Goal: Transaction & Acquisition: Purchase product/service

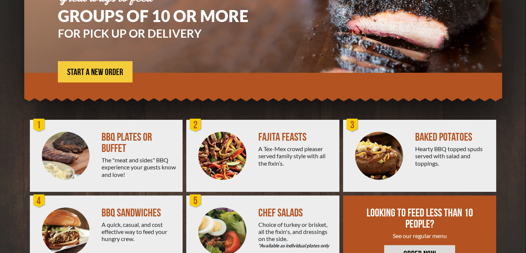
scroll to position [112, 0]
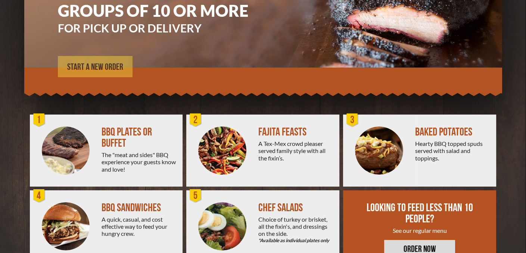
click at [99, 70] on span "START A NEW ORDER" at bounding box center [95, 67] width 56 height 9
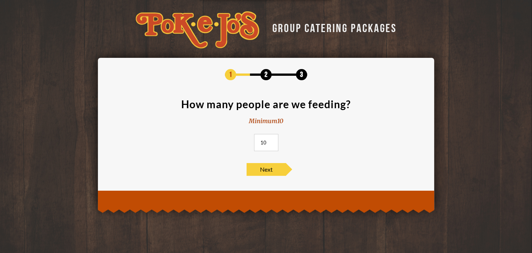
drag, startPoint x: 267, startPoint y: 141, endPoint x: 237, endPoint y: 141, distance: 29.9
click at [237, 141] on section "How many people are we feeding? Minimum 10 10" at bounding box center [266, 127] width 314 height 57
type input "100"
click at [268, 184] on div "1 2 3 How many people are we feeding? Minimum 10 100 Next" at bounding box center [266, 122] width 336 height 129
click at [270, 176] on div "1 2 3 How many people are we feeding? Minimum 10 100 Next" at bounding box center [266, 122] width 336 height 129
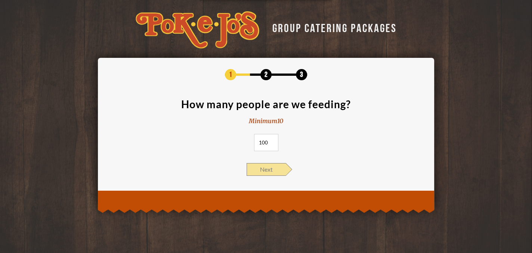
click at [272, 169] on span "Next" at bounding box center [265, 169] width 39 height 13
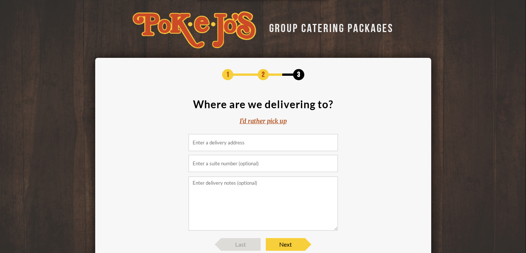
click at [222, 147] on input at bounding box center [263, 142] width 149 height 17
type input "[STREET_ADDRESS]"
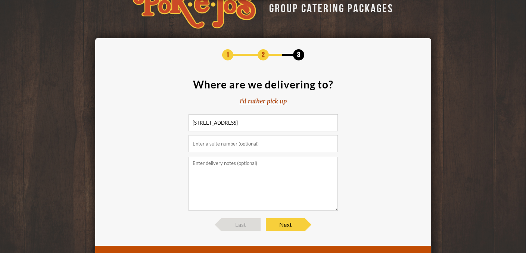
scroll to position [53, 0]
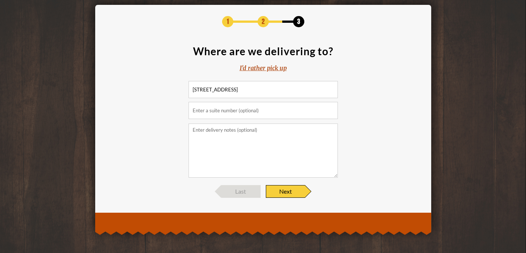
click at [293, 189] on span "Next" at bounding box center [285, 191] width 39 height 13
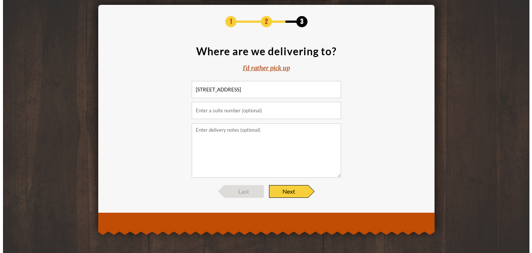
scroll to position [0, 0]
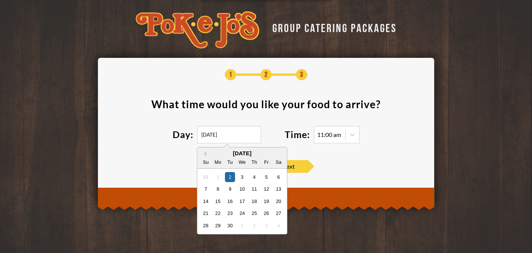
click at [238, 131] on input "09/02/2025" at bounding box center [229, 134] width 64 height 17
click at [278, 200] on div "20" at bounding box center [278, 201] width 10 height 10
type input "09/20/2025"
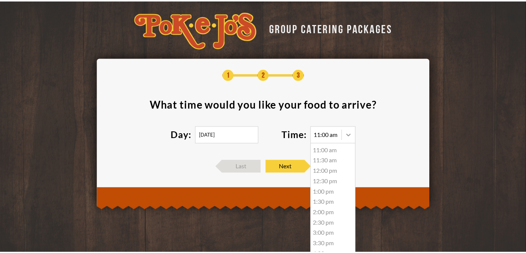
scroll to position [0, 0]
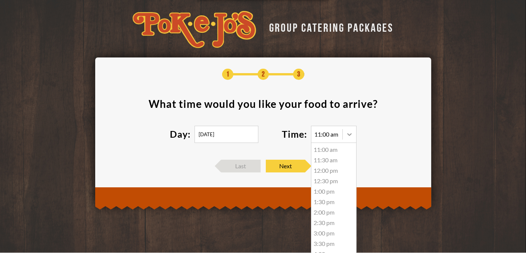
click at [350, 135] on icon at bounding box center [349, 134] width 7 height 7
click at [327, 227] on div "6:00 pm" at bounding box center [333, 226] width 45 height 10
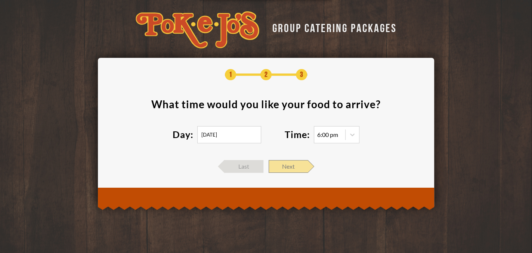
click at [293, 171] on span "Next" at bounding box center [287, 166] width 39 height 13
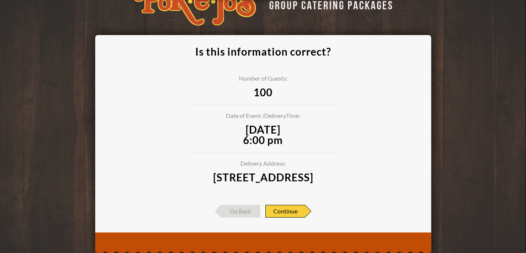
scroll to position [53, 0]
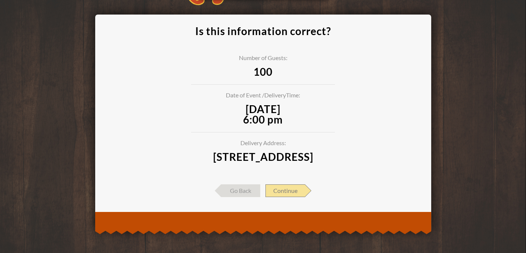
click at [282, 187] on span "Continue" at bounding box center [285, 190] width 40 height 13
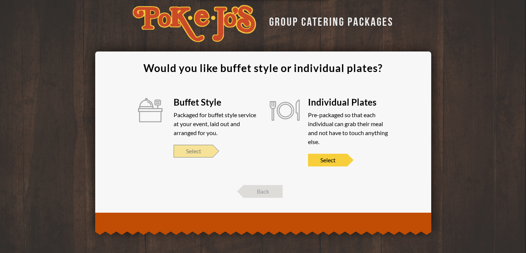
click at [201, 148] on span "Select" at bounding box center [193, 151] width 39 height 13
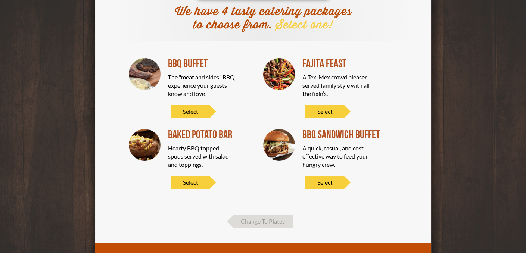
scroll to position [90, 0]
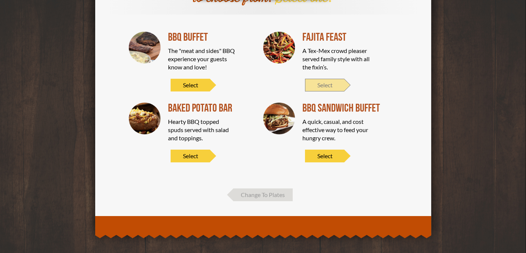
click at [330, 84] on span "Select" at bounding box center [324, 85] width 39 height 13
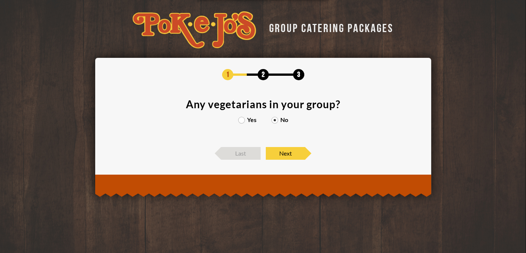
scroll to position [0, 0]
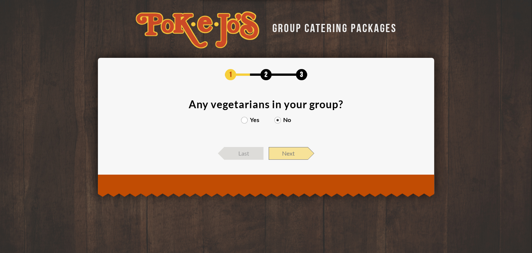
click at [289, 153] on span "Next" at bounding box center [287, 153] width 39 height 13
